Goal: Information Seeking & Learning: Learn about a topic

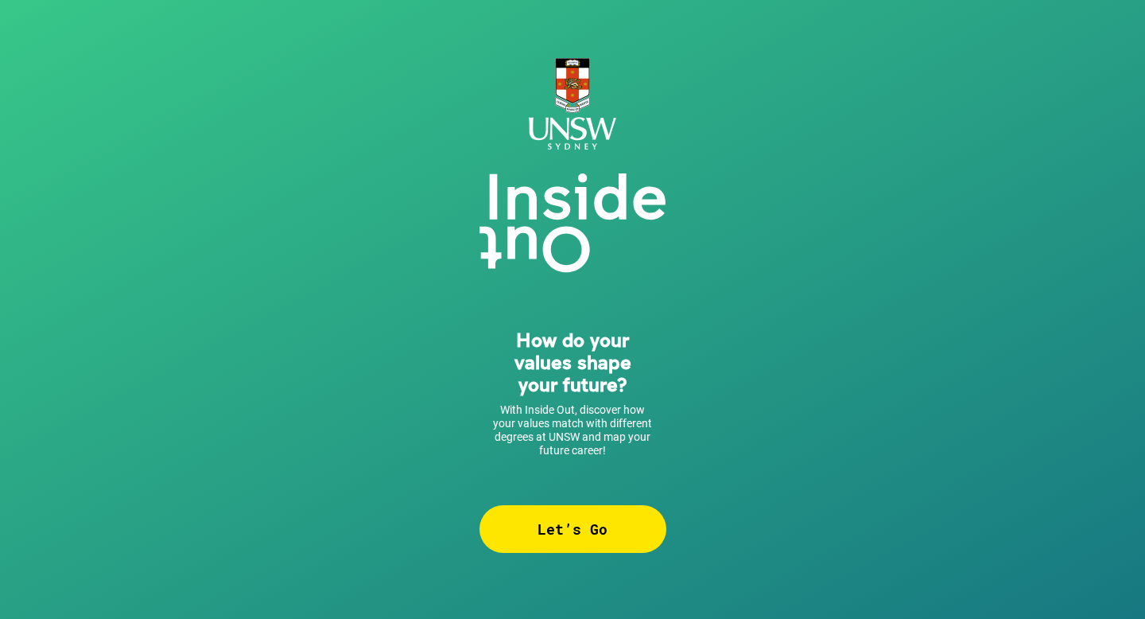
click at [576, 542] on div "Let’s Go" at bounding box center [573, 529] width 187 height 48
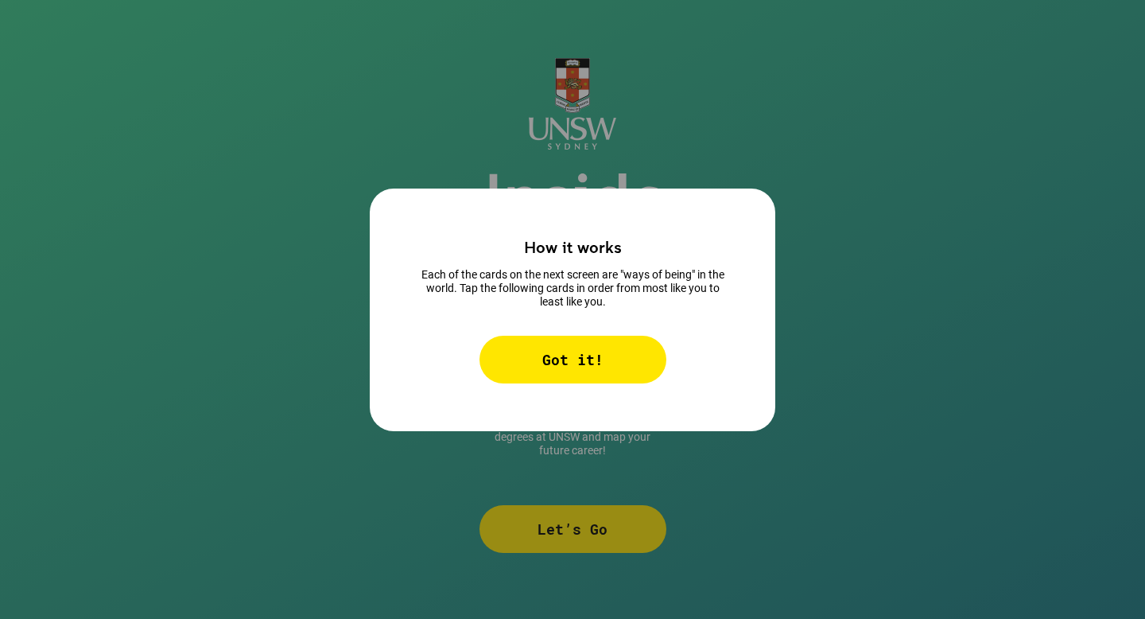
click at [565, 367] on div "Got it!" at bounding box center [573, 360] width 187 height 48
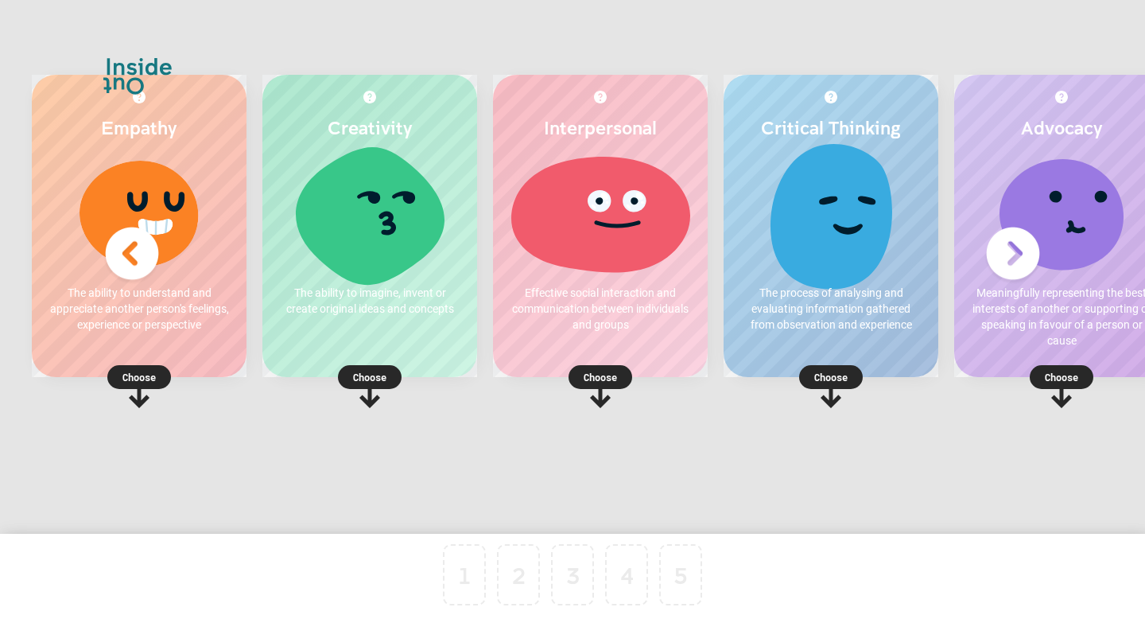
click at [817, 367] on rect at bounding box center [831, 377] width 64 height 24
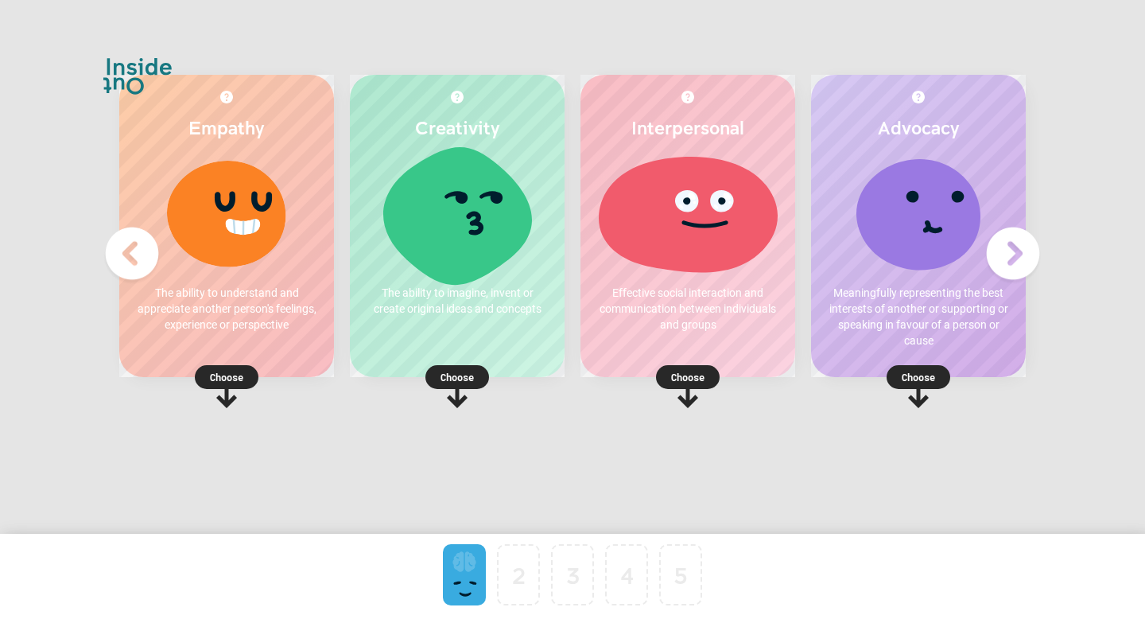
click at [1006, 268] on img at bounding box center [1013, 254] width 64 height 64
click at [130, 253] on img at bounding box center [132, 254] width 64 height 64
click at [717, 375] on rect at bounding box center [688, 377] width 64 height 24
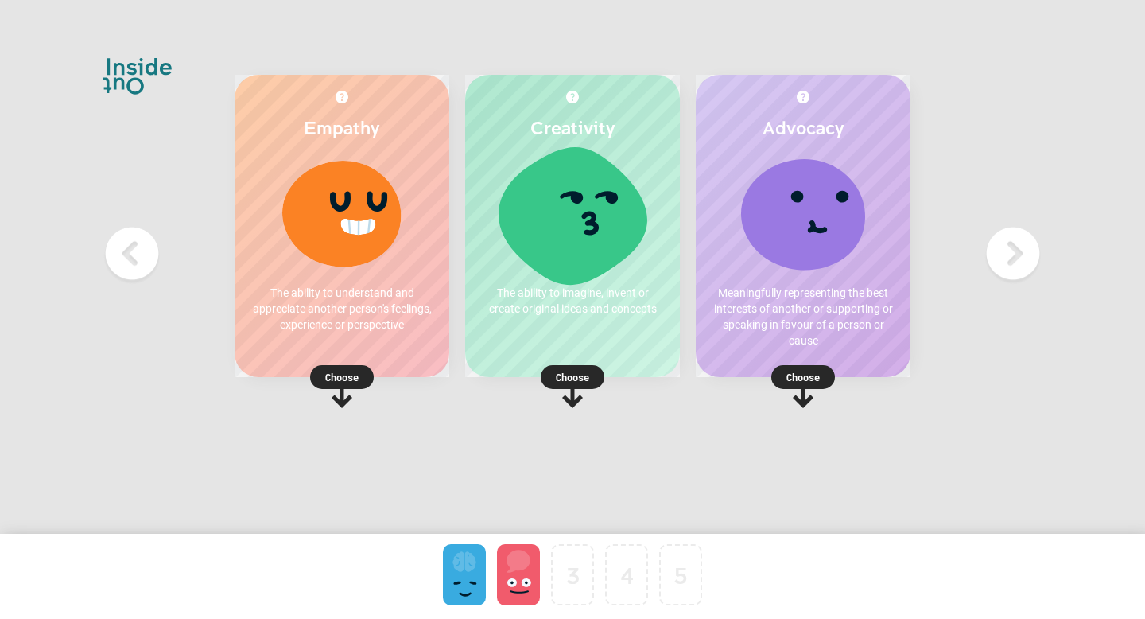
click at [791, 377] on p "Choose" at bounding box center [803, 377] width 215 height 16
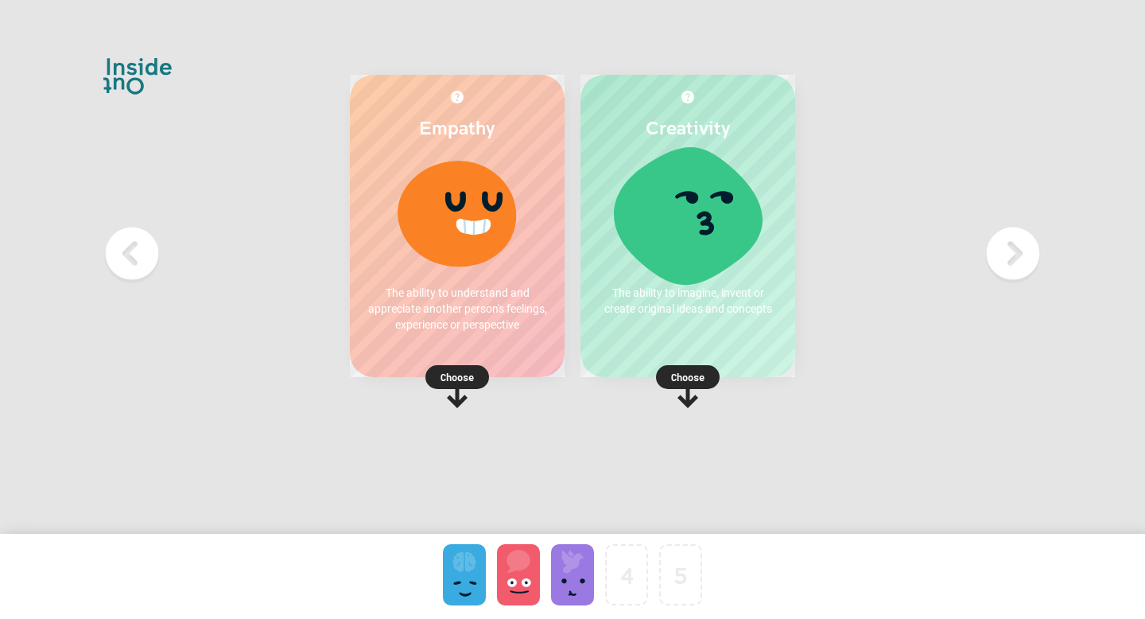
click at [456, 370] on p "Choose" at bounding box center [457, 377] width 215 height 16
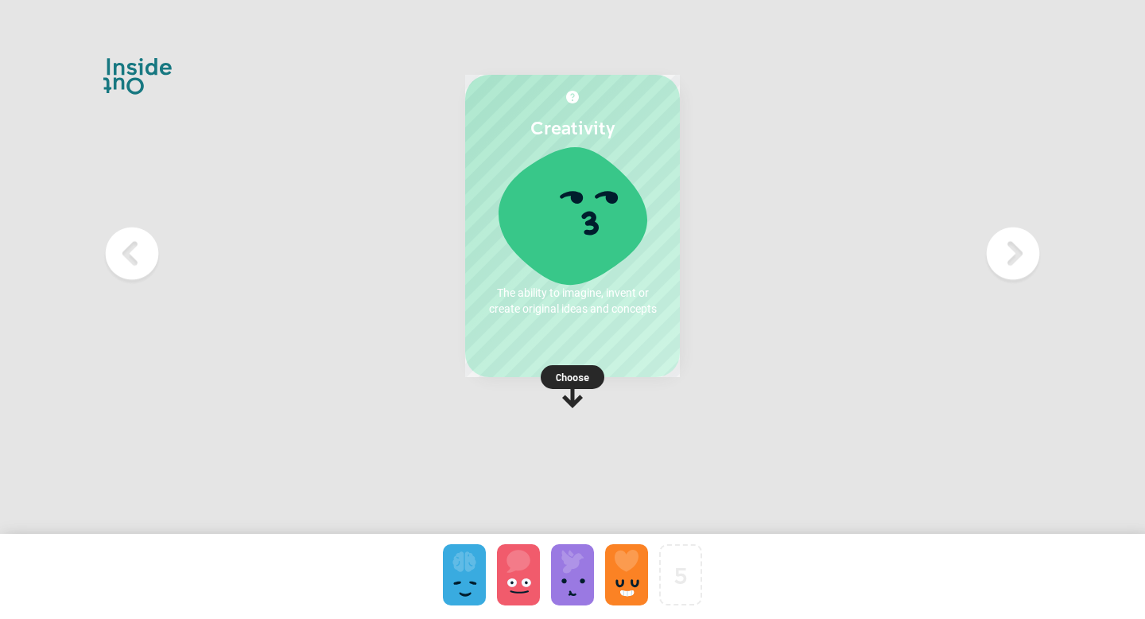
click at [597, 379] on rect at bounding box center [573, 377] width 64 height 24
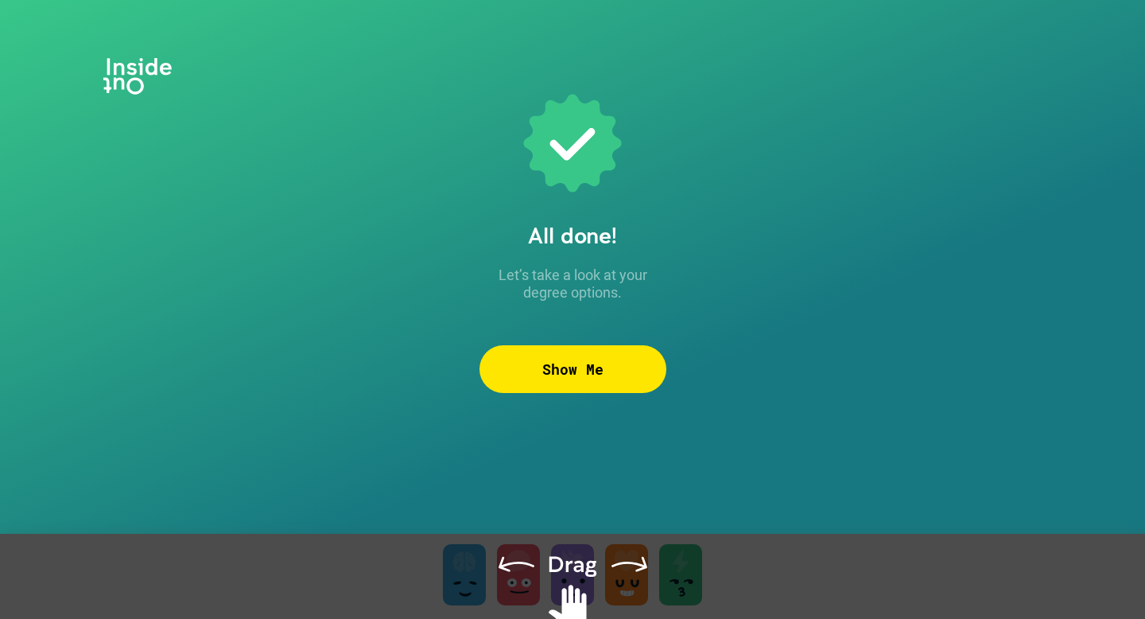
click at [619, 375] on div "Show Me" at bounding box center [573, 369] width 187 height 48
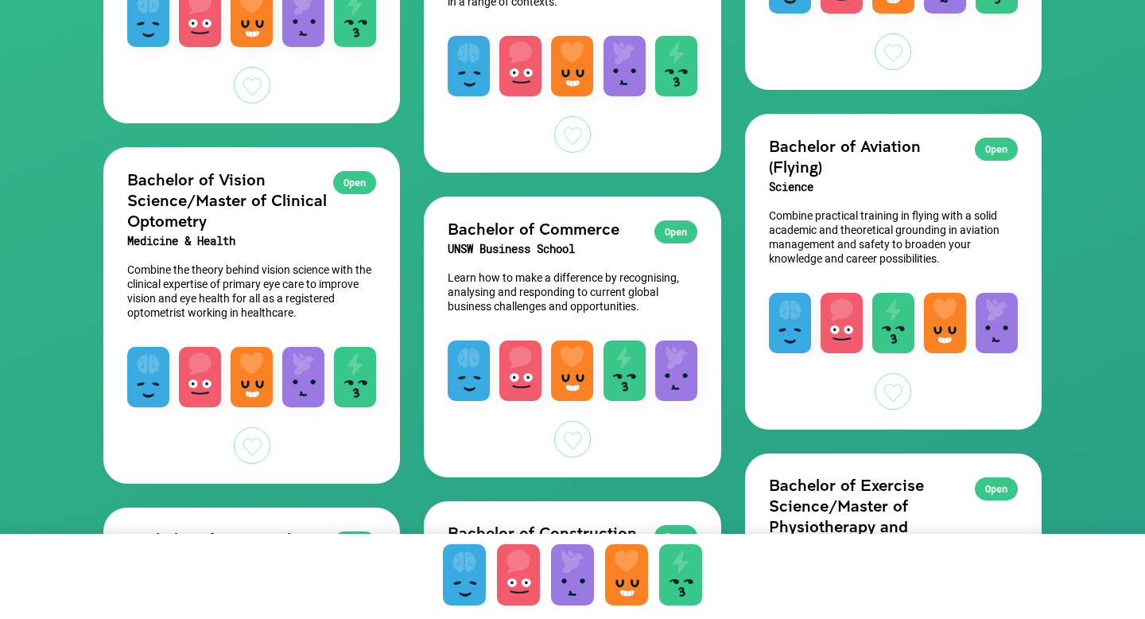
scroll to position [775, 0]
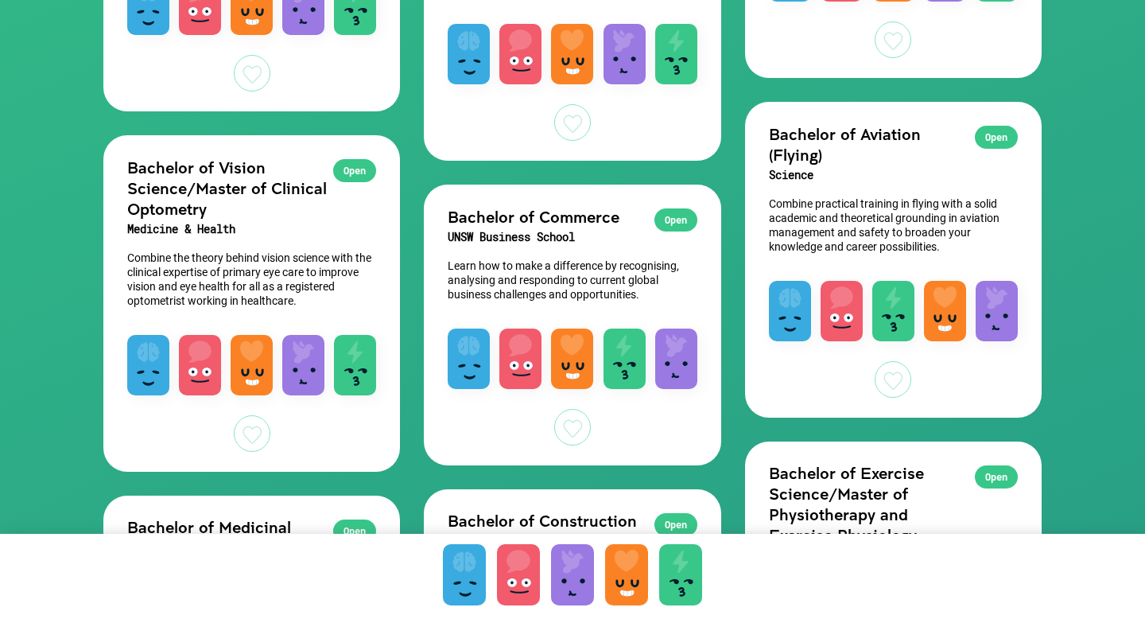
click at [687, 215] on div "Open" at bounding box center [676, 219] width 43 height 23
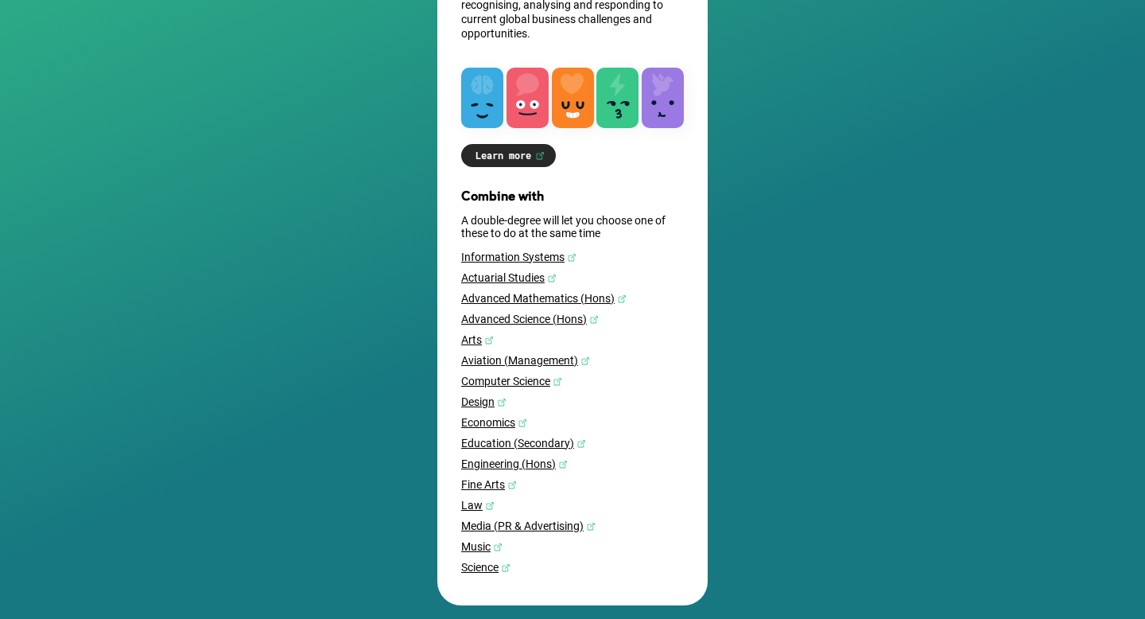
scroll to position [330, 0]
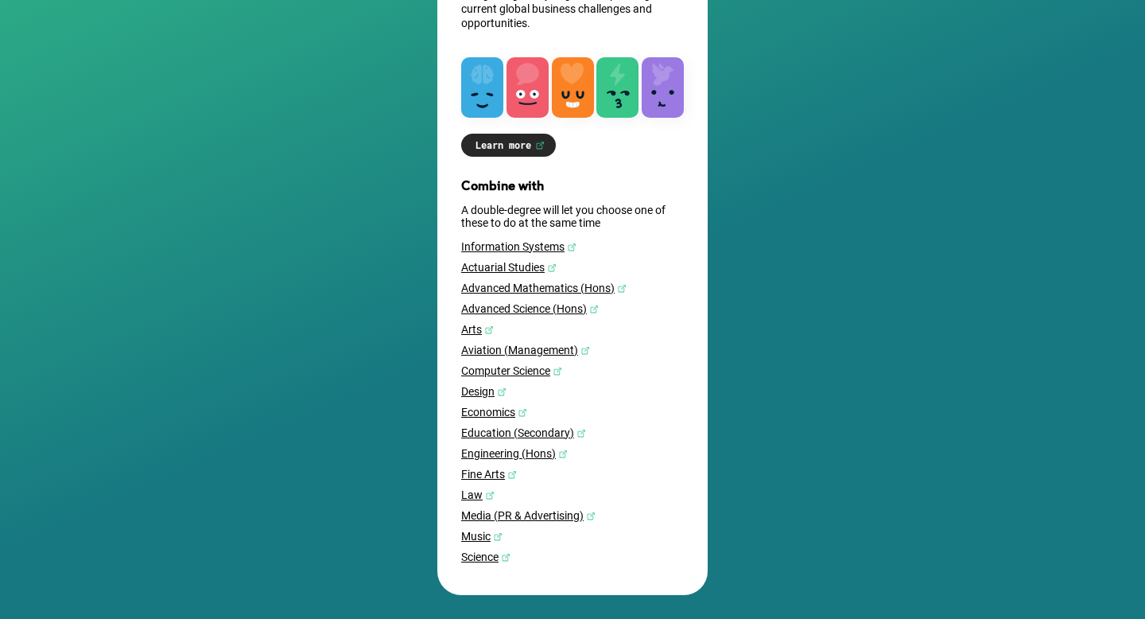
click at [530, 134] on link "Learn more" at bounding box center [508, 145] width 95 height 23
